Goal: Navigation & Orientation: Find specific page/section

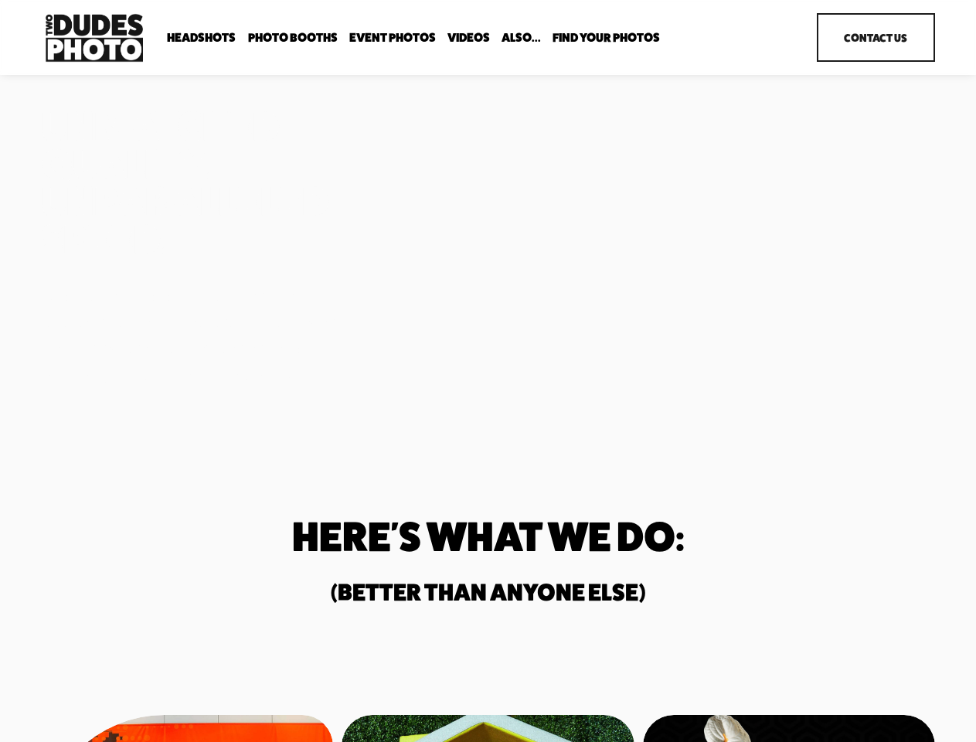
click at [488, 371] on div "Unmatched Quality. Unparalleled Speed. Two Dudes Photo is a full-service photog…" at bounding box center [488, 247] width 976 height 280
